Goal: Information Seeking & Learning: Learn about a topic

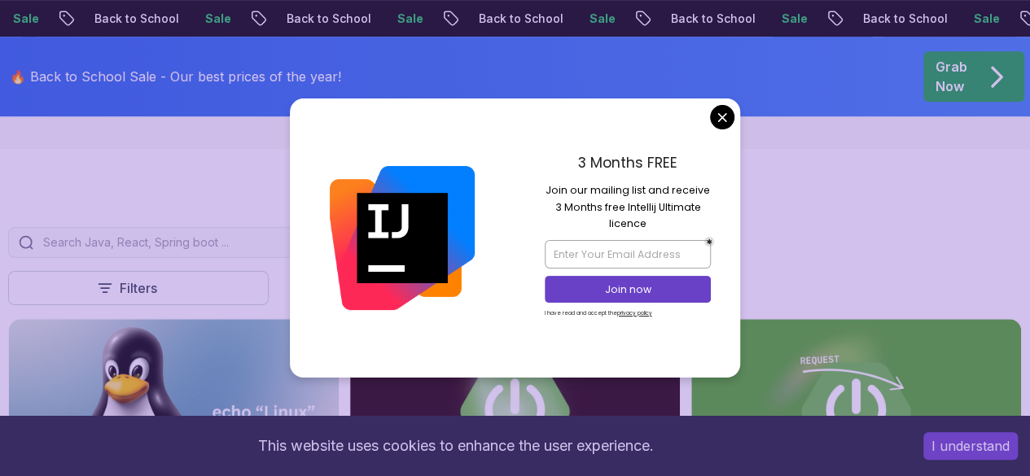
scroll to position [326, 0]
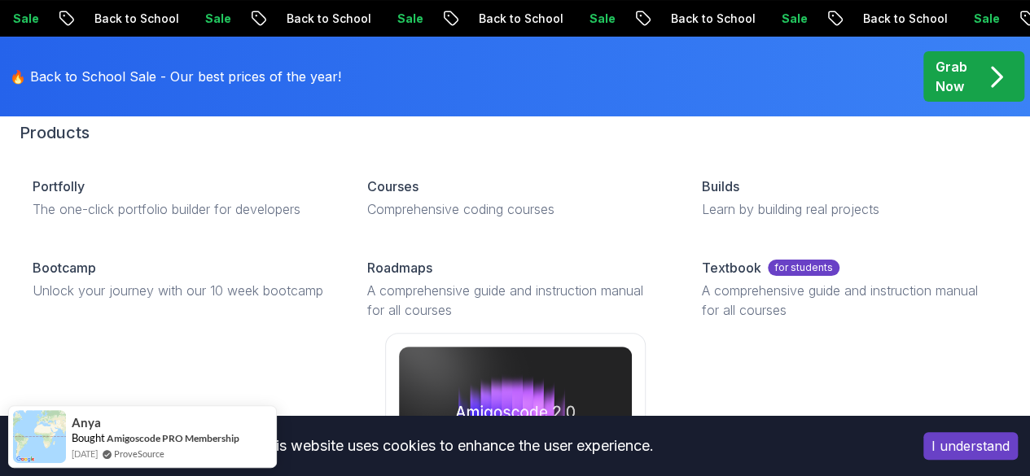
scroll to position [195, 0]
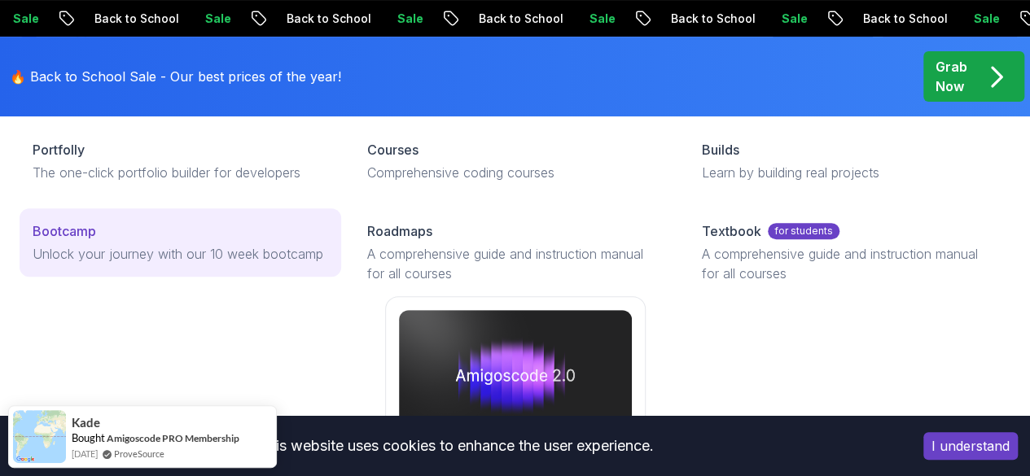
click at [137, 264] on p "Unlock your journey with our 10 week bootcamp" at bounding box center [181, 254] width 296 height 20
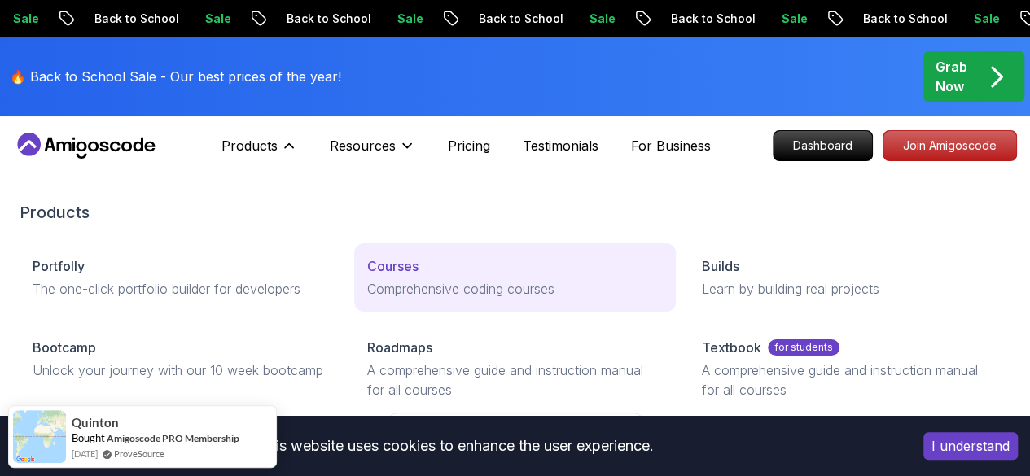
click at [367, 299] on p "Comprehensive coding courses" at bounding box center [515, 289] width 296 height 20
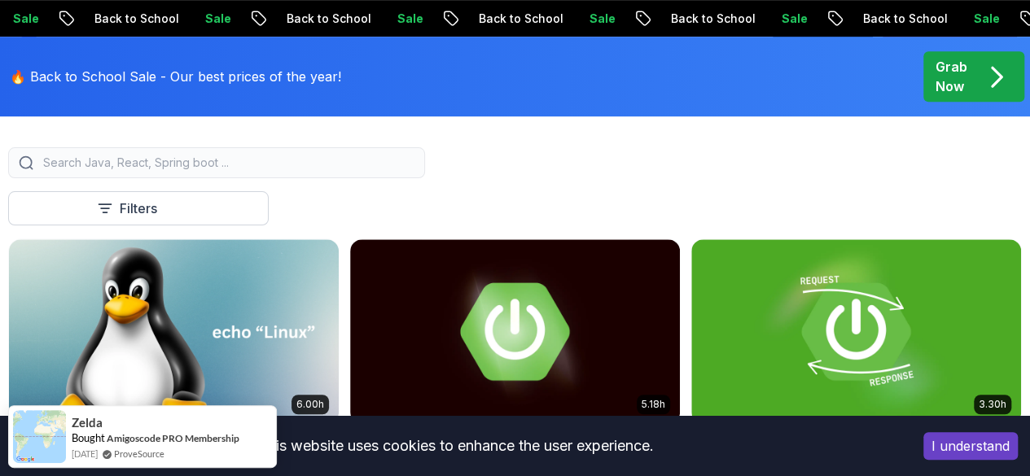
scroll to position [450, 0]
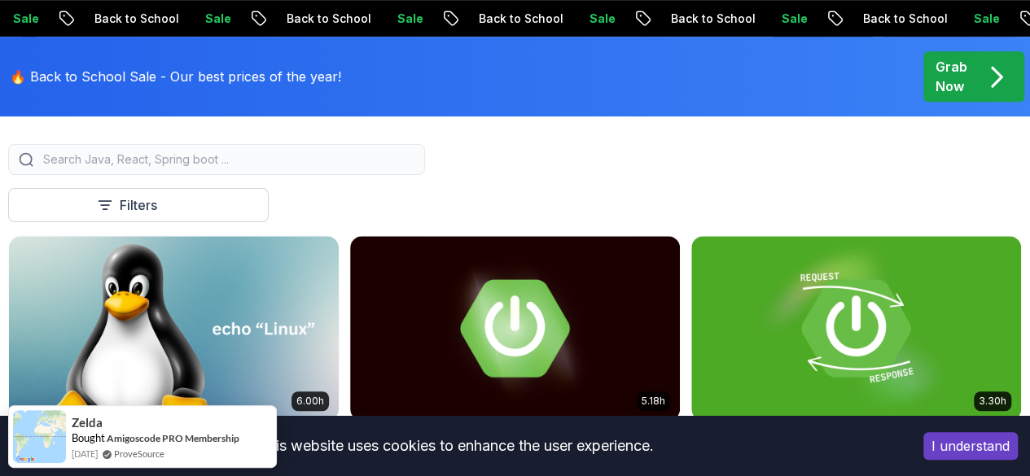
click at [0, 0] on p "Course" at bounding box center [0, 0] width 0 height 0
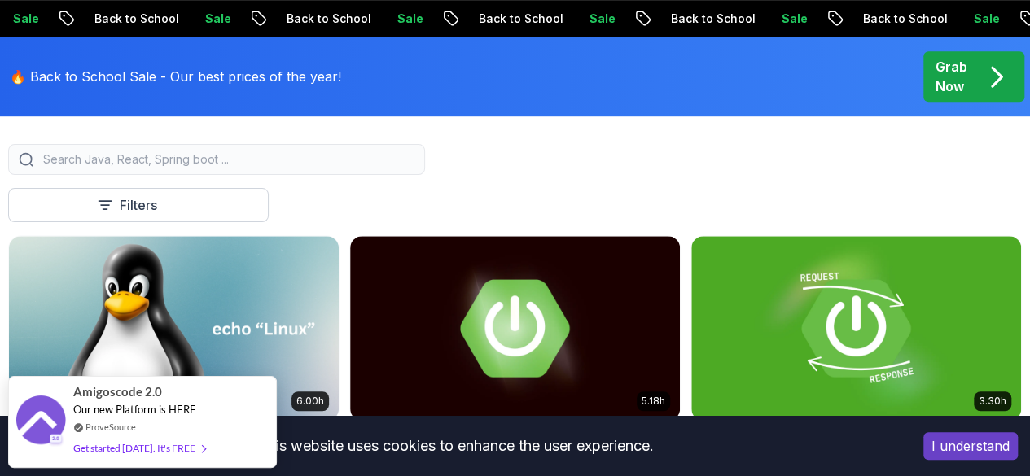
click at [0, 0] on p "Course" at bounding box center [0, 0] width 0 height 0
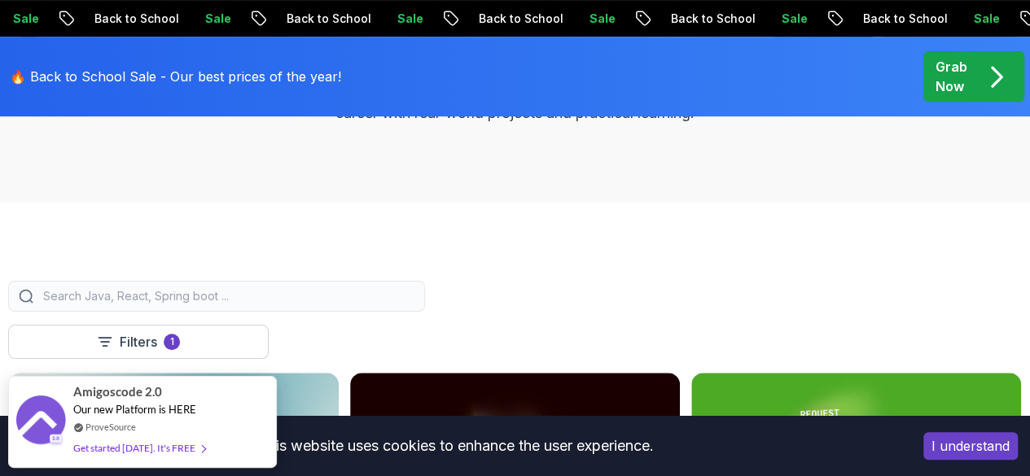
scroll to position [222, 0]
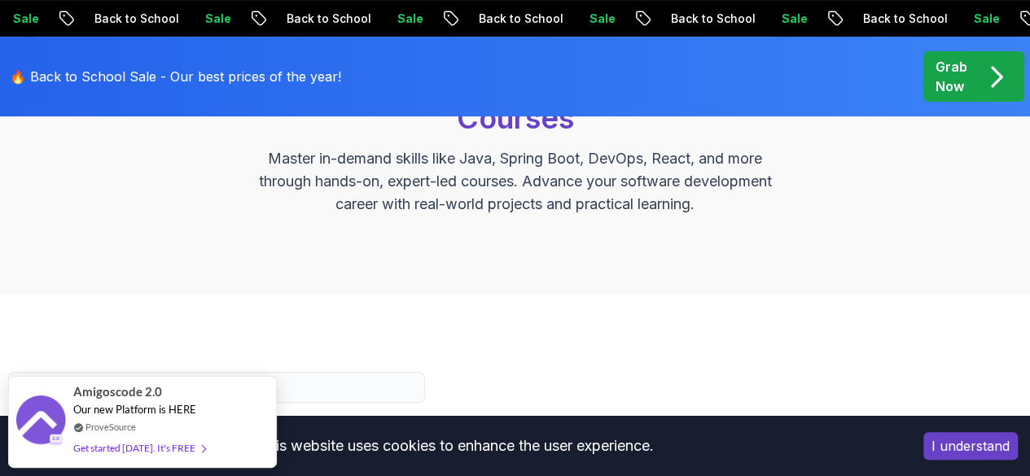
click at [968, 77] on p "Grab Now" at bounding box center [952, 76] width 32 height 39
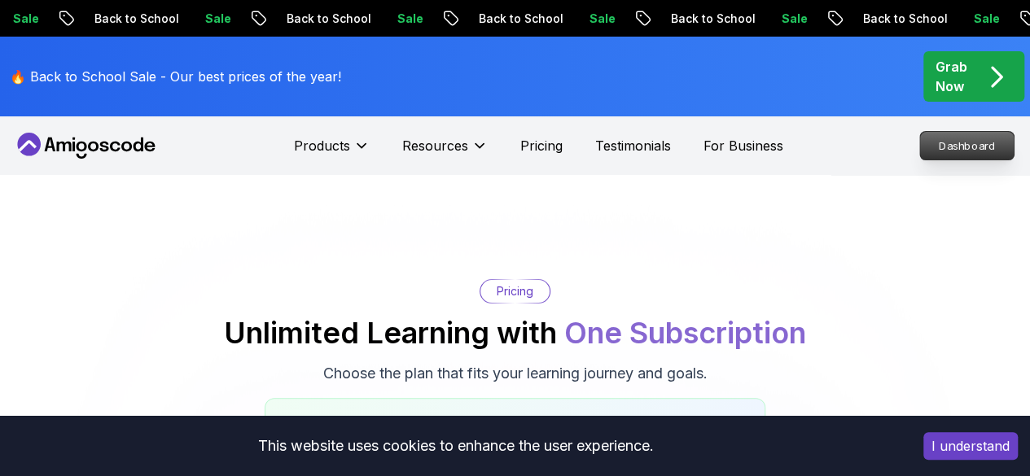
click at [969, 142] on p "Dashboard" at bounding box center [967, 146] width 94 height 28
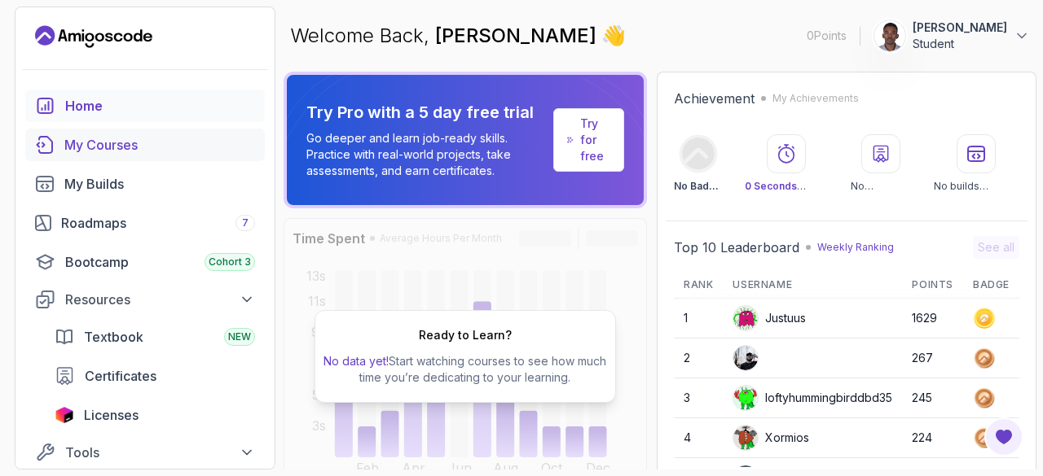
click at [153, 141] on div "My Courses" at bounding box center [159, 145] width 191 height 20
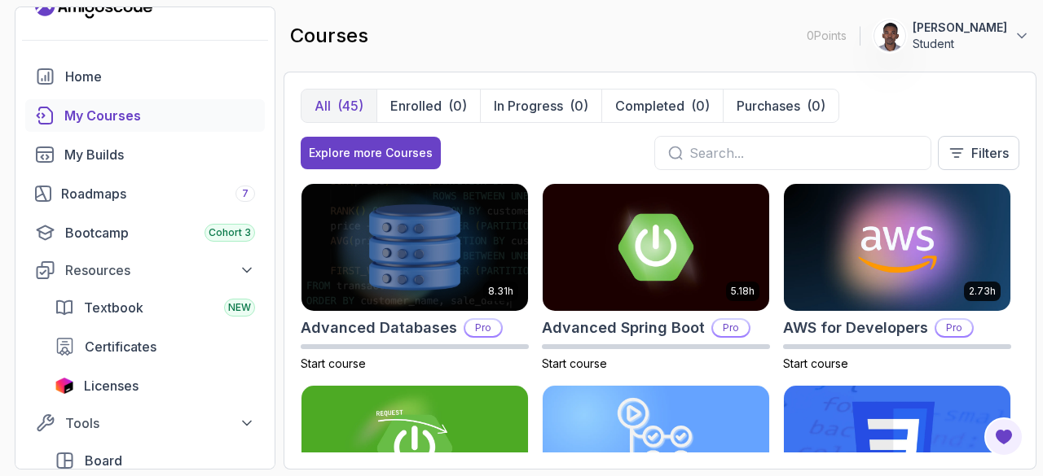
scroll to position [33, 0]
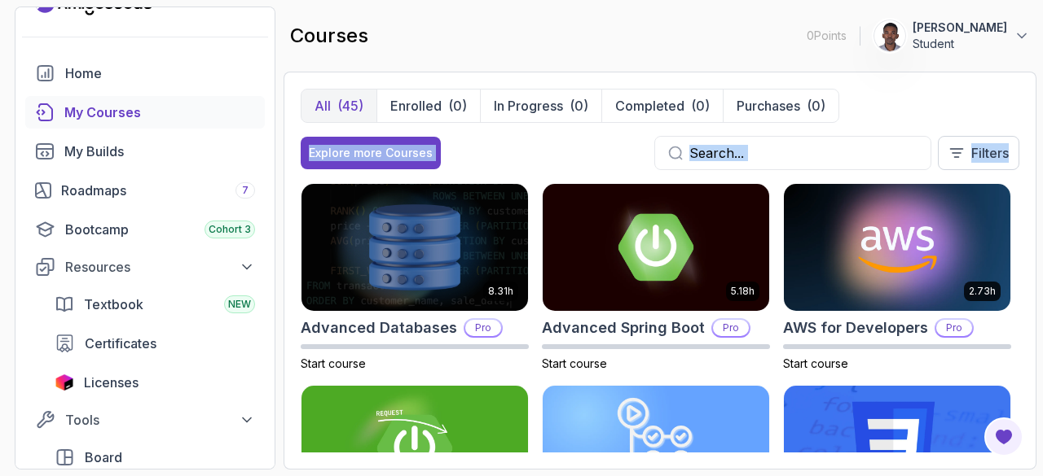
drag, startPoint x: 1039, startPoint y: 125, endPoint x: 1041, endPoint y: 162, distance: 36.7
click at [1030, 162] on section "0 Points 1 [PERSON_NAME] Student Home My Courses My Builds Roadmaps 7 Bootcamp …" at bounding box center [521, 238] width 1043 height 476
click at [1030, 186] on section "0 Points 1 [PERSON_NAME] Student Home My Courses My Builds Roadmaps 7 Bootcamp …" at bounding box center [521, 238] width 1043 height 476
click at [1030, 199] on section "0 Points 1 [PERSON_NAME] Student Home My Courses My Builds Roadmaps 7 Bootcamp …" at bounding box center [521, 238] width 1043 height 476
click at [1030, 297] on div "All (45) Enrolled (0) In Progress (0) Completed (0) Purchases (0) Explore more …" at bounding box center [659, 271] width 753 height 398
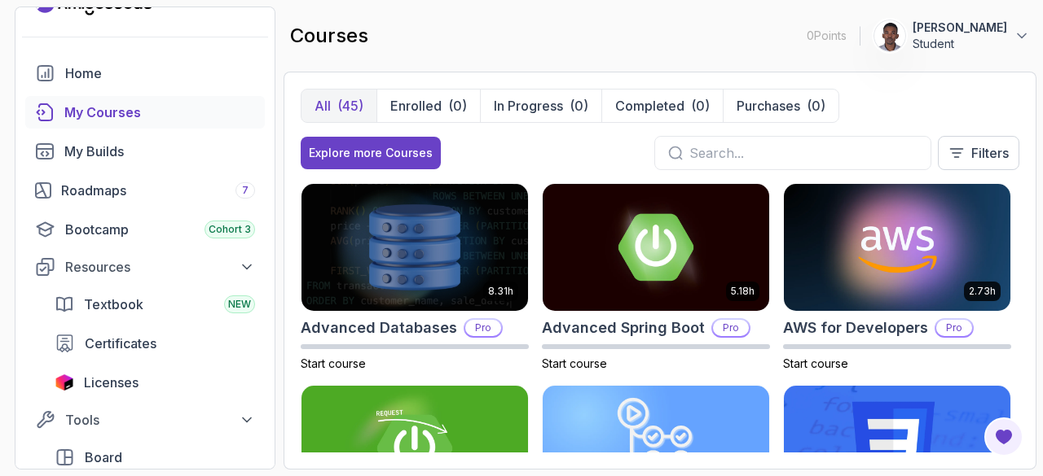
click at [1025, 209] on div "All (45) Enrolled (0) In Progress (0) Completed (0) Purchases (0) Explore more …" at bounding box center [659, 271] width 753 height 398
click at [900, 126] on div "All (45) Enrolled (0) In Progress (0) Completed (0) Purchases (0) Explore more …" at bounding box center [660, 136] width 718 height 94
click at [134, 197] on div "Roadmaps 7" at bounding box center [158, 191] width 194 height 20
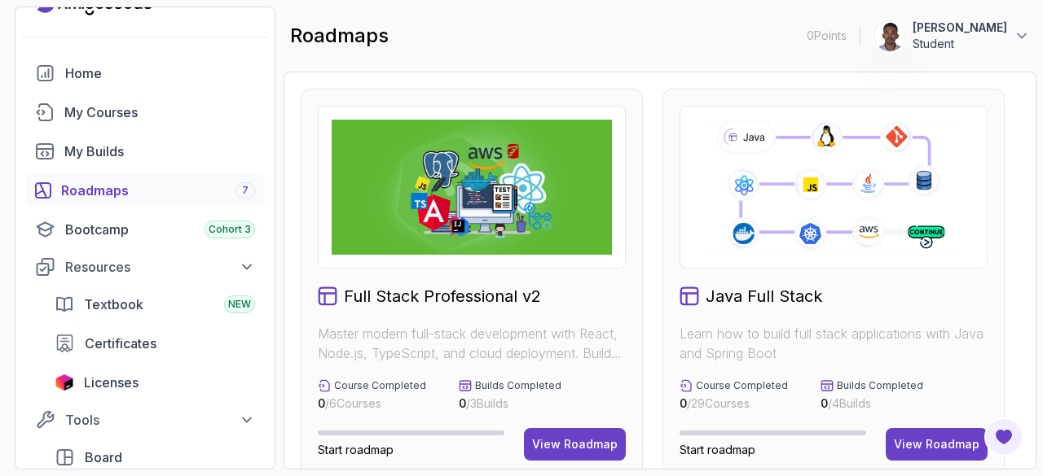
scroll to position [65, 0]
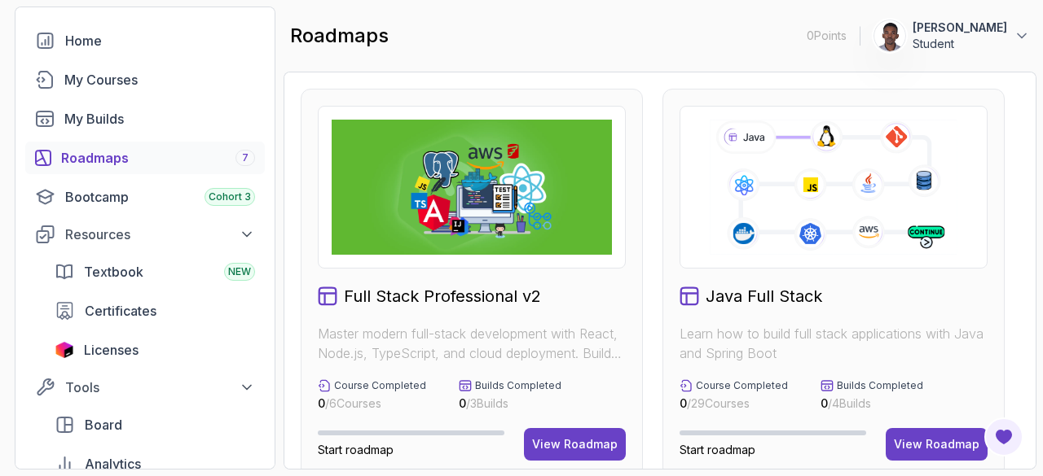
click at [1019, 193] on div "Full Stack Professional v2 Master modern full-stack development with React, Nod…" at bounding box center [659, 271] width 753 height 398
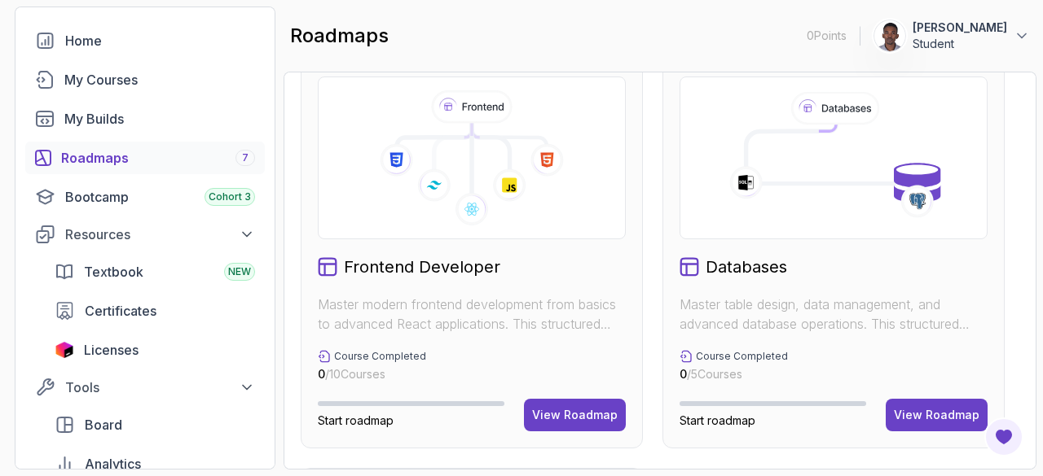
scroll to position [880, 0]
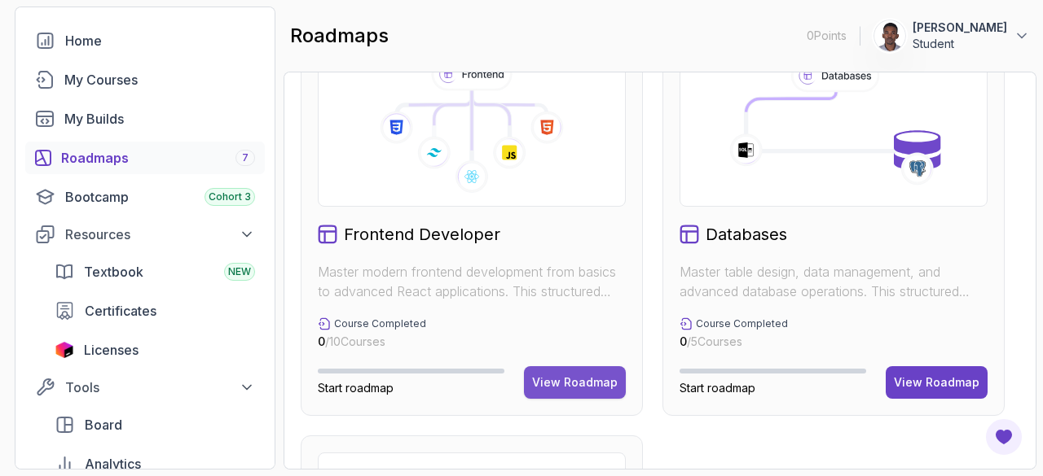
click at [598, 379] on div "View Roadmap" at bounding box center [575, 383] width 86 height 16
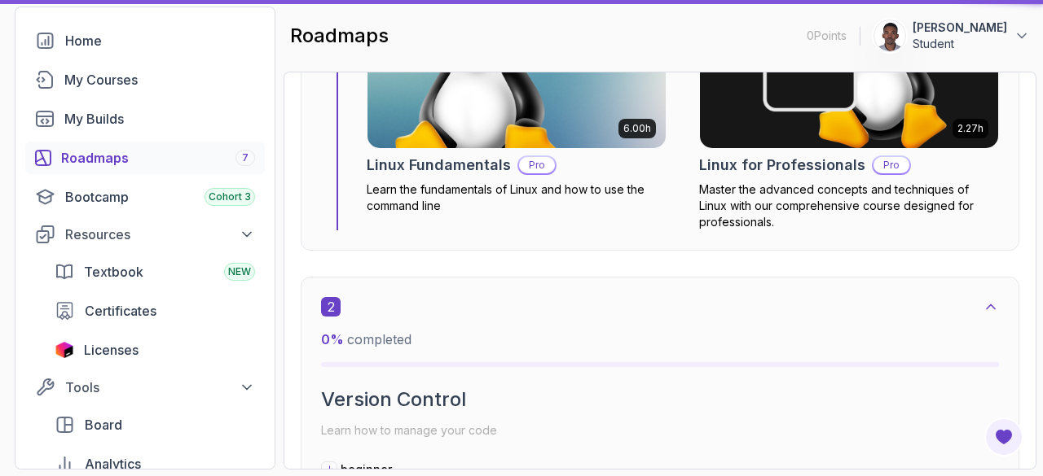
scroll to position [16, 0]
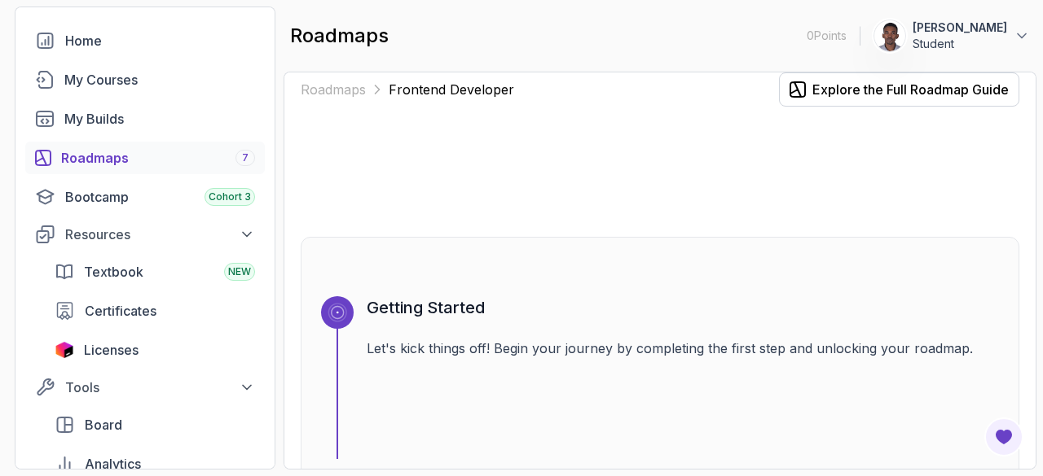
click at [801, 301] on h3 "Getting Started" at bounding box center [683, 307] width 632 height 23
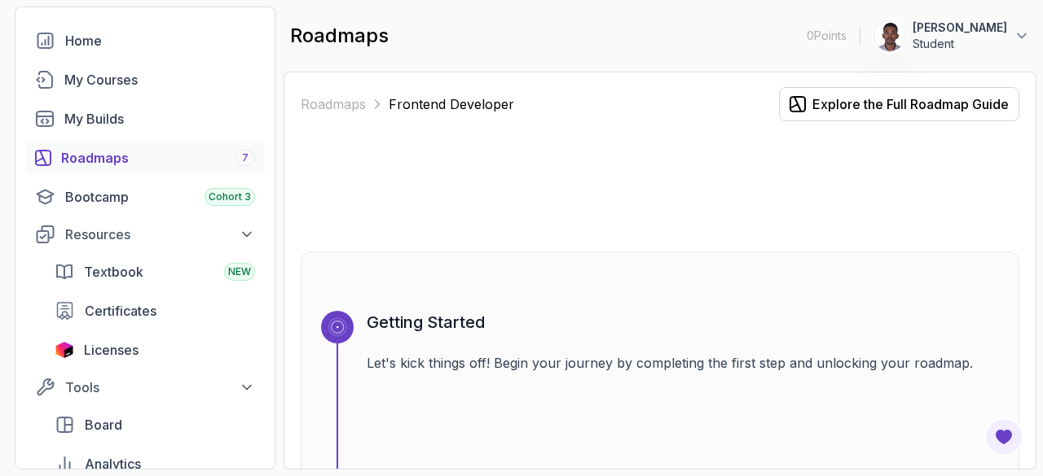
scroll to position [0, 0]
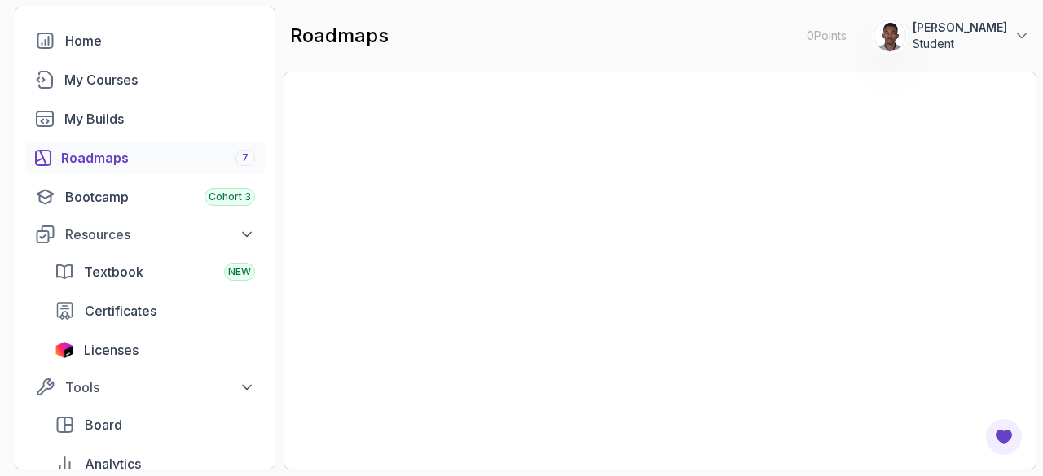
click at [1028, 182] on div at bounding box center [659, 271] width 753 height 398
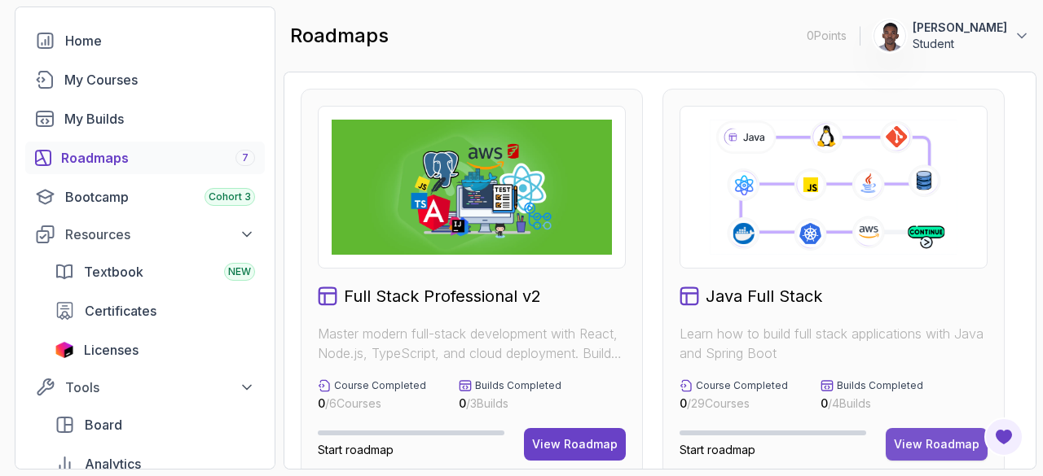
click at [920, 455] on button "View Roadmap" at bounding box center [936, 444] width 102 height 33
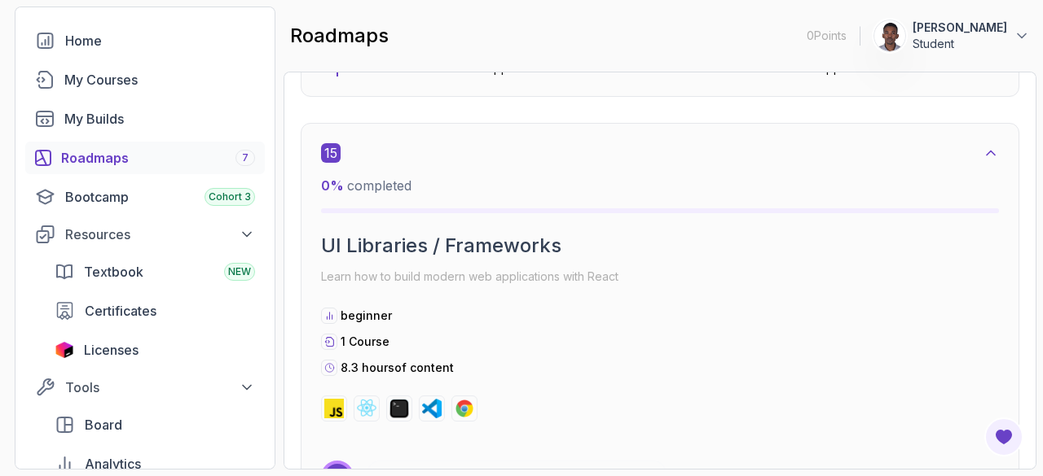
scroll to position [10975, 0]
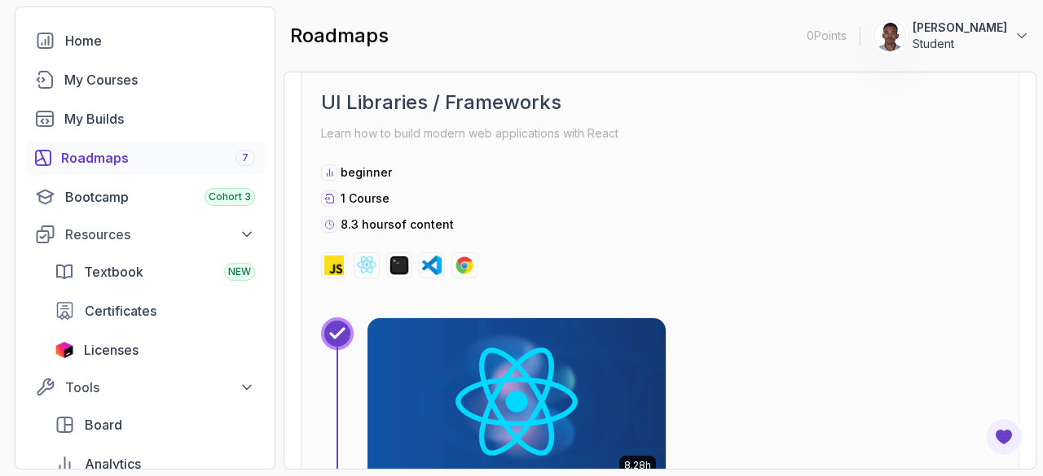
click at [137, 161] on div "Roadmaps 7" at bounding box center [158, 158] width 194 height 20
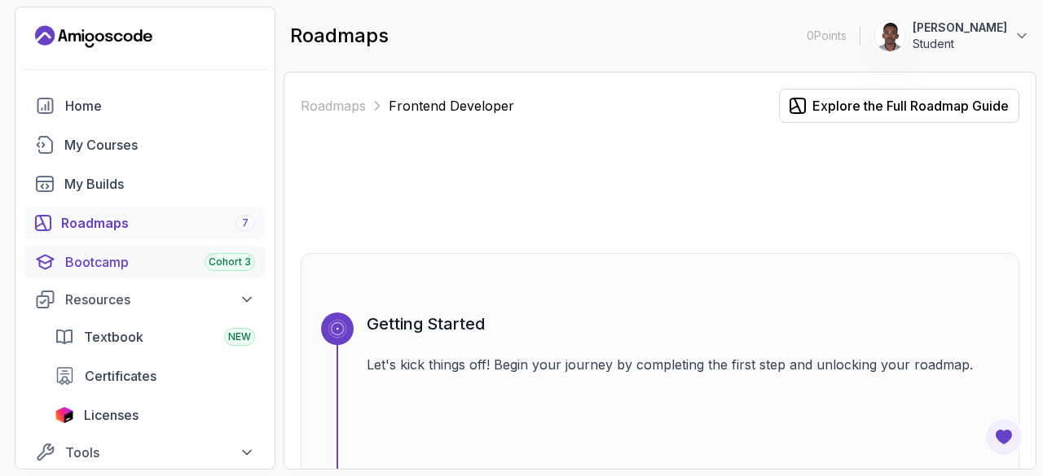
click at [240, 261] on span "Cohort 3" at bounding box center [230, 262] width 42 height 13
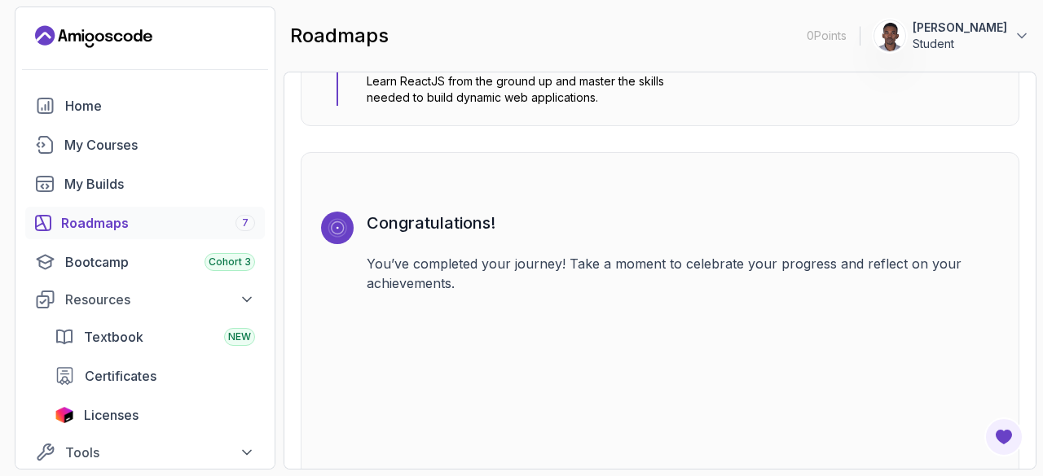
scroll to position [4406, 0]
